Goal: Task Accomplishment & Management: Manage account settings

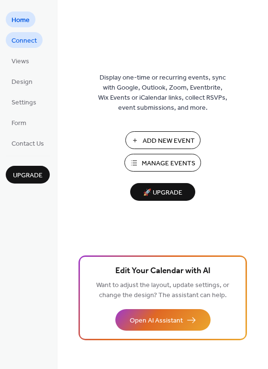
click at [24, 37] on span "Connect" at bounding box center [24, 41] width 25 height 10
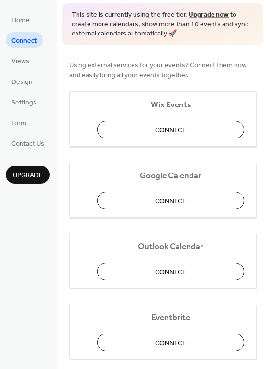
scroll to position [94, 0]
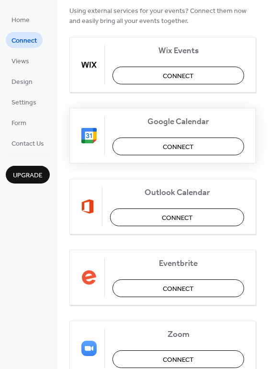
click at [177, 142] on span "Connect" at bounding box center [178, 147] width 31 height 10
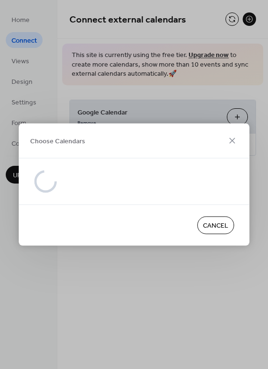
scroll to position [0, 0]
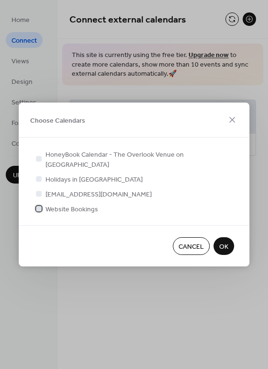
click at [85, 205] on span "Website Bookings" at bounding box center [72, 210] width 53 height 10
click at [224, 242] on span "OK" at bounding box center [224, 247] width 9 height 10
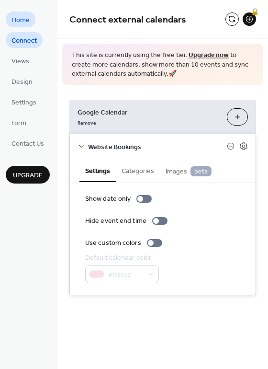
click at [22, 23] on span "Home" at bounding box center [21, 20] width 18 height 10
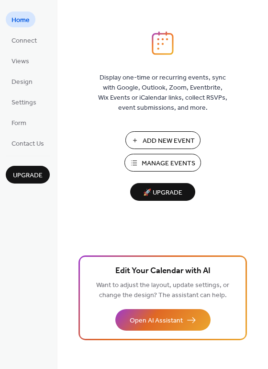
click at [176, 162] on span "Manage Events" at bounding box center [169, 164] width 54 height 10
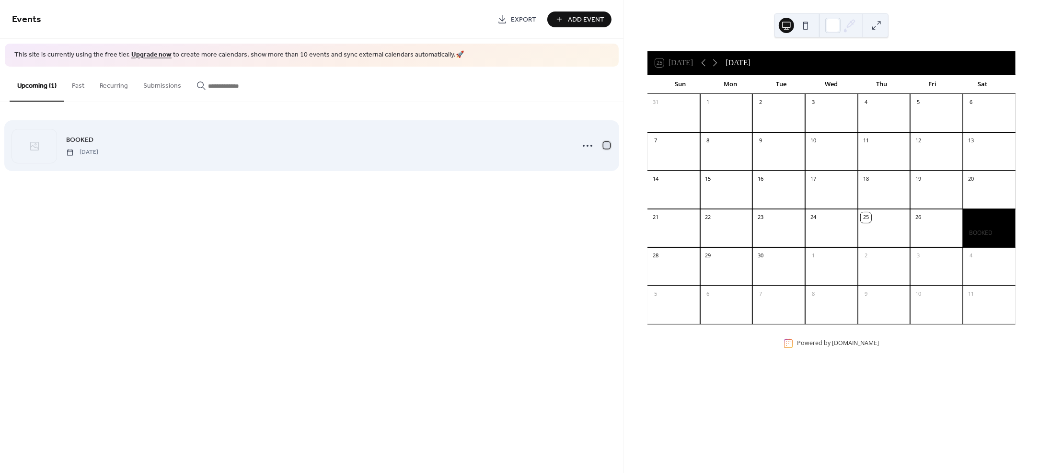
click at [606, 145] on div at bounding box center [607, 145] width 7 height 7
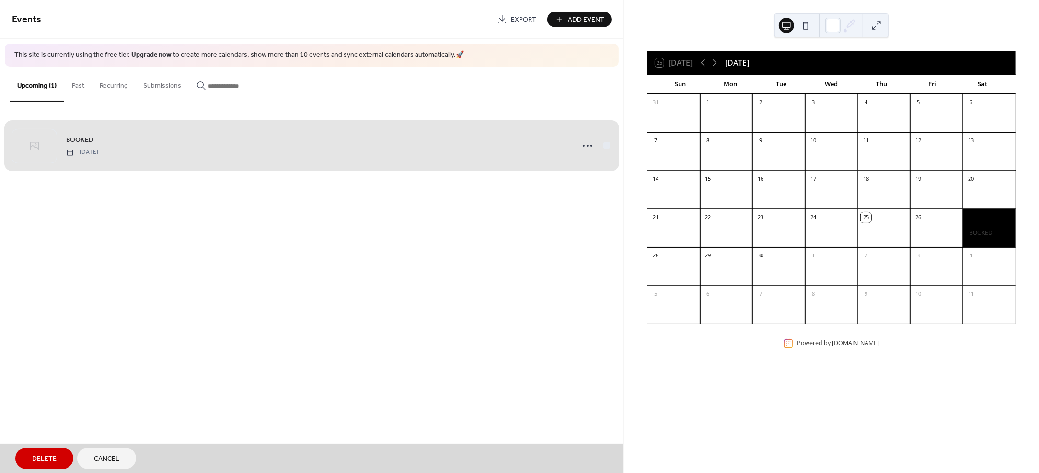
click at [48, 456] on span "Delete" at bounding box center [44, 460] width 24 height 10
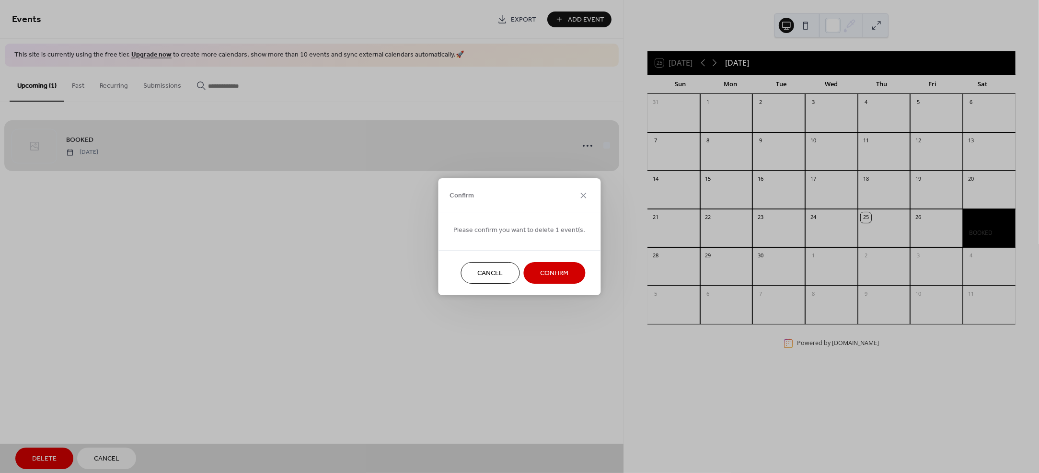
click at [560, 273] on span "Confirm" at bounding box center [555, 273] width 28 height 10
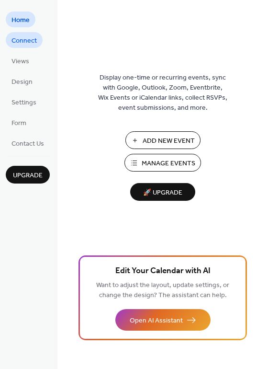
click at [26, 39] on span "Connect" at bounding box center [24, 41] width 25 height 10
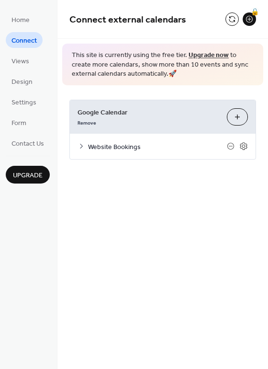
click at [83, 143] on icon at bounding box center [82, 146] width 8 height 8
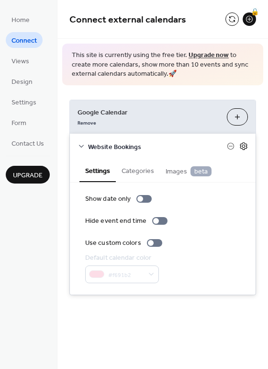
click at [245, 142] on icon at bounding box center [244, 146] width 9 height 9
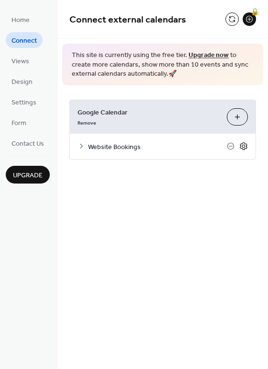
click at [245, 142] on icon at bounding box center [244, 146] width 9 height 9
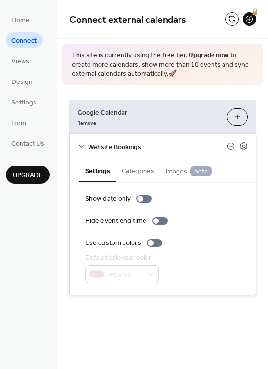
click at [142, 168] on button "Categories" at bounding box center [138, 170] width 44 height 22
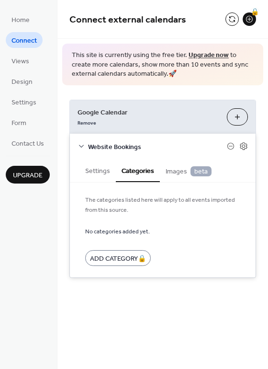
click at [176, 168] on span "Images beta" at bounding box center [189, 171] width 46 height 11
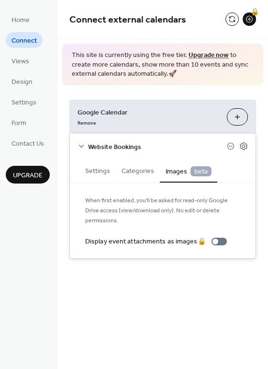
click at [97, 168] on button "Settings" at bounding box center [98, 170] width 36 height 22
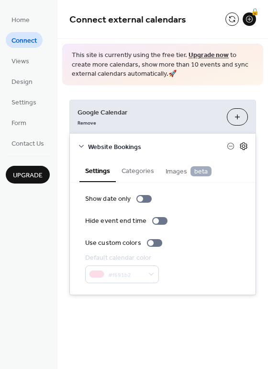
click at [242, 143] on icon at bounding box center [244, 146] width 9 height 9
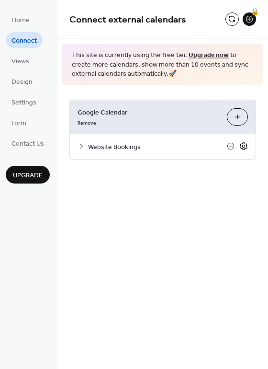
click at [242, 143] on icon at bounding box center [244, 146] width 9 height 9
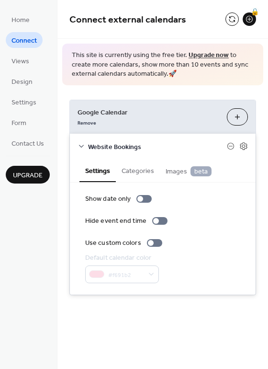
click at [92, 34] on div "Connect external calendars 🔒" at bounding box center [163, 19] width 211 height 39
click at [26, 20] on span "Home" at bounding box center [21, 20] width 18 height 10
